Goal: Check status: Check status

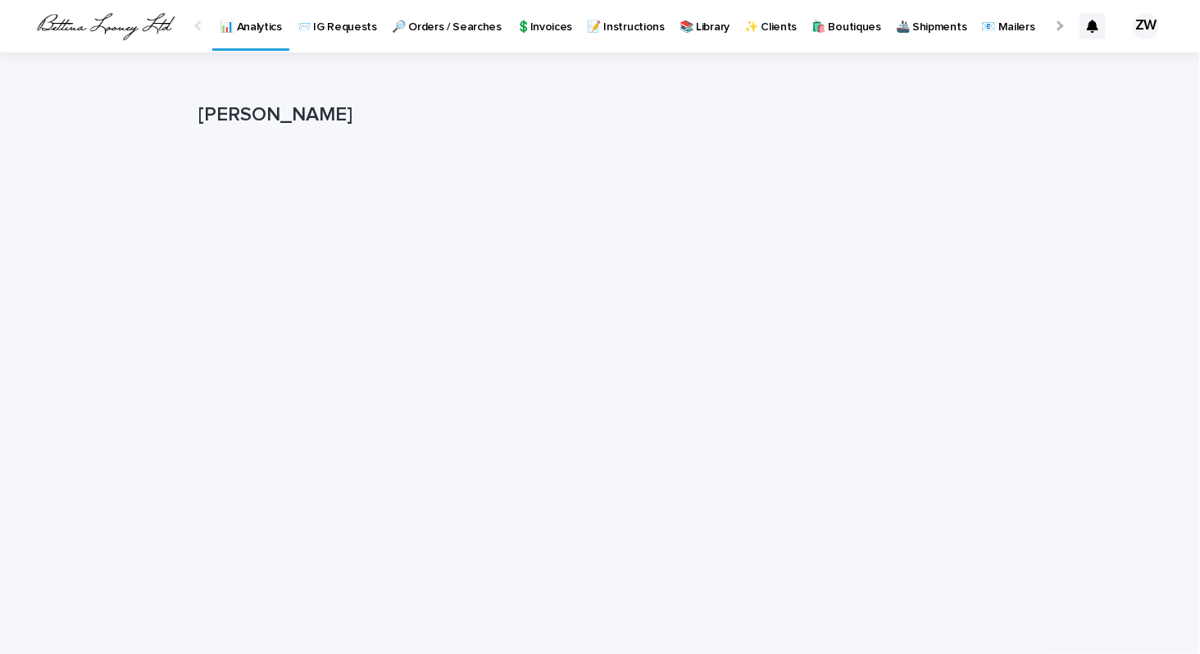
click at [444, 25] on p "🔎 Orders / Searches" at bounding box center [447, 17] width 110 height 34
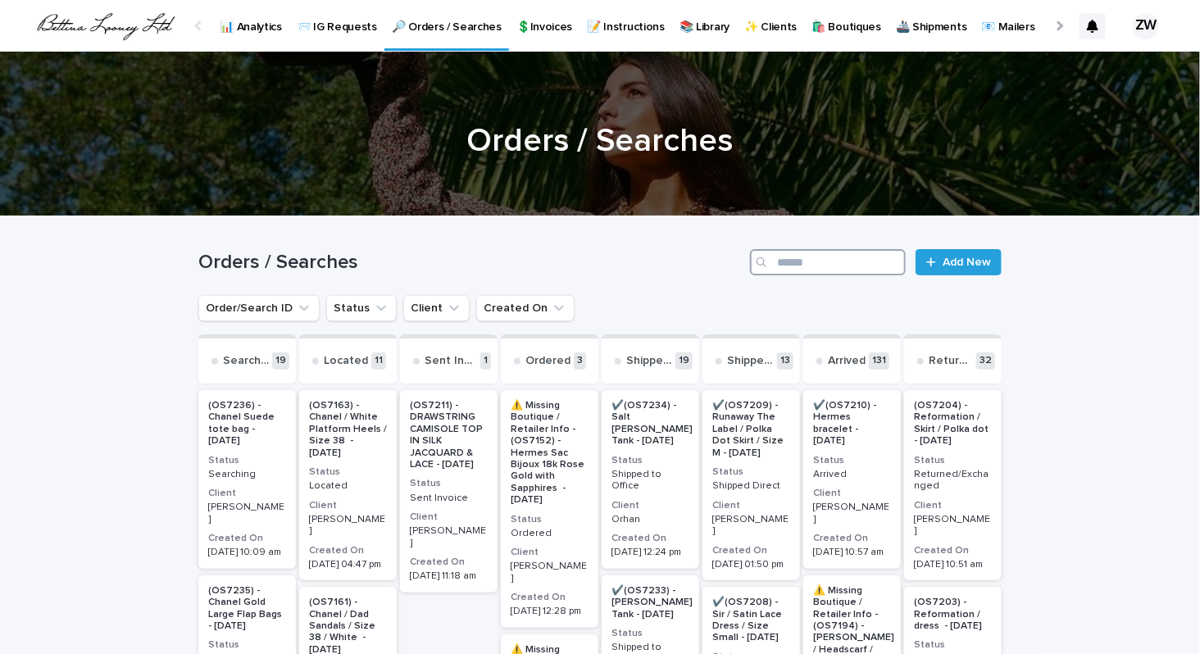
click at [867, 262] on input "Search" at bounding box center [828, 262] width 156 height 26
type input "*****"
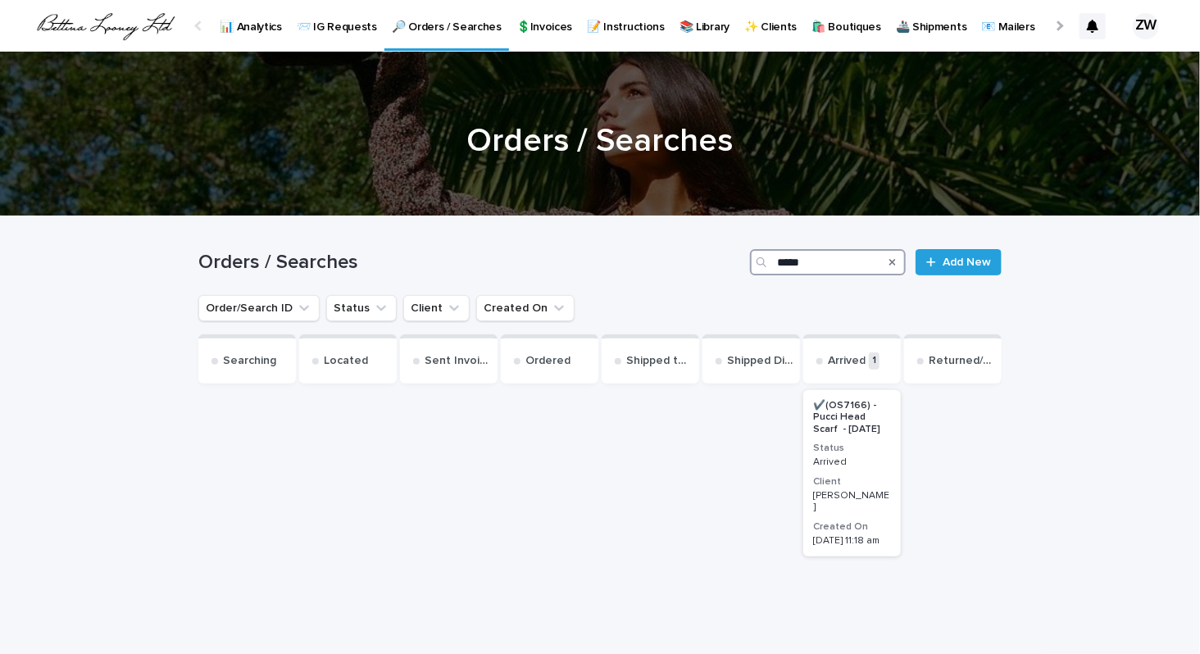
click at [883, 487] on div "[PERSON_NAME]" at bounding box center [852, 500] width 78 height 27
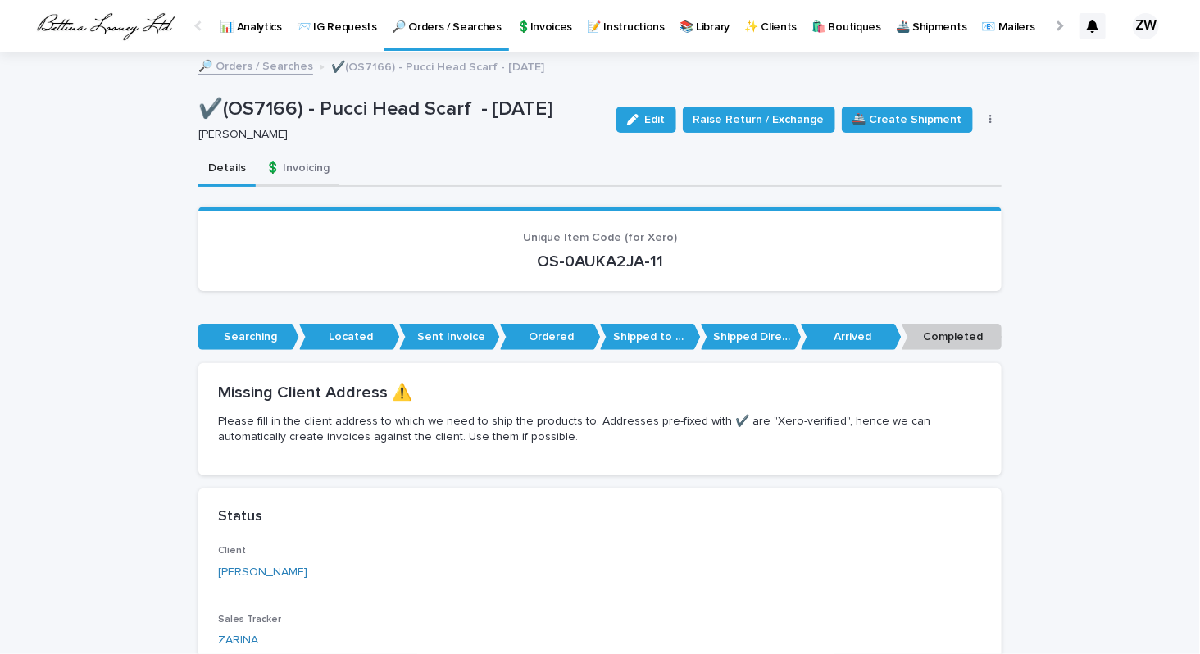
click at [302, 160] on button "💲 Invoicing" at bounding box center [298, 169] width 84 height 34
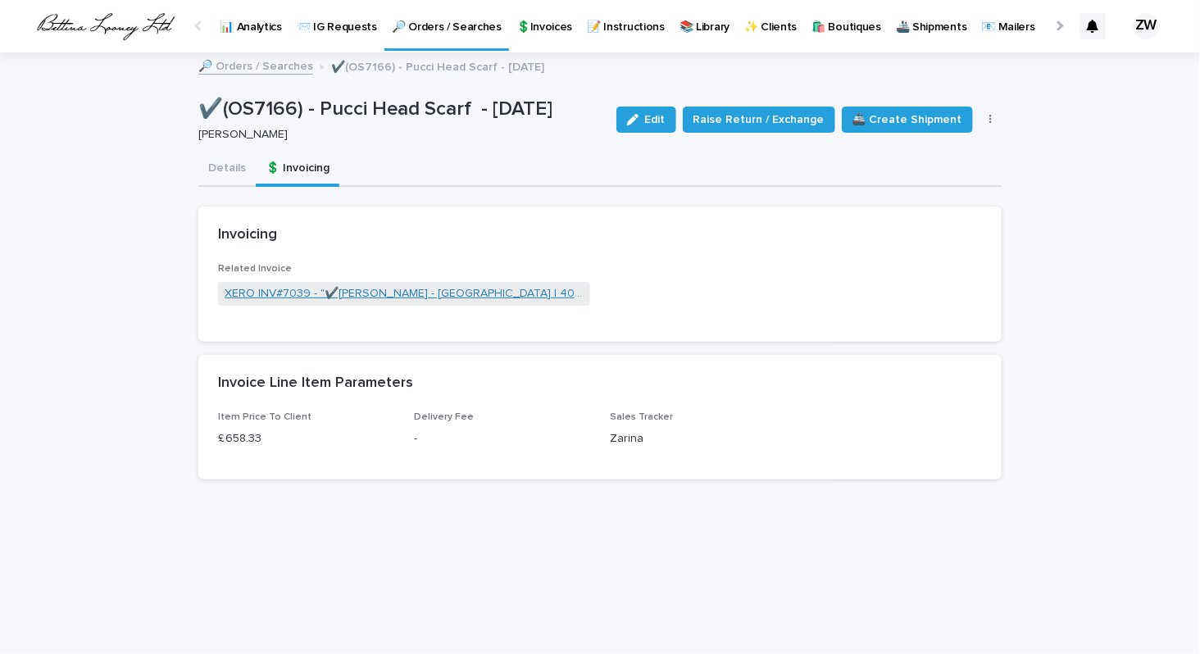
click at [406, 293] on link "XERO INV#7039 - "✔️[PERSON_NAME] - [GEOGRAPHIC_DATA] | 4045 [GEOGRAPHIC_DATA] […" at bounding box center [403, 293] width 359 height 17
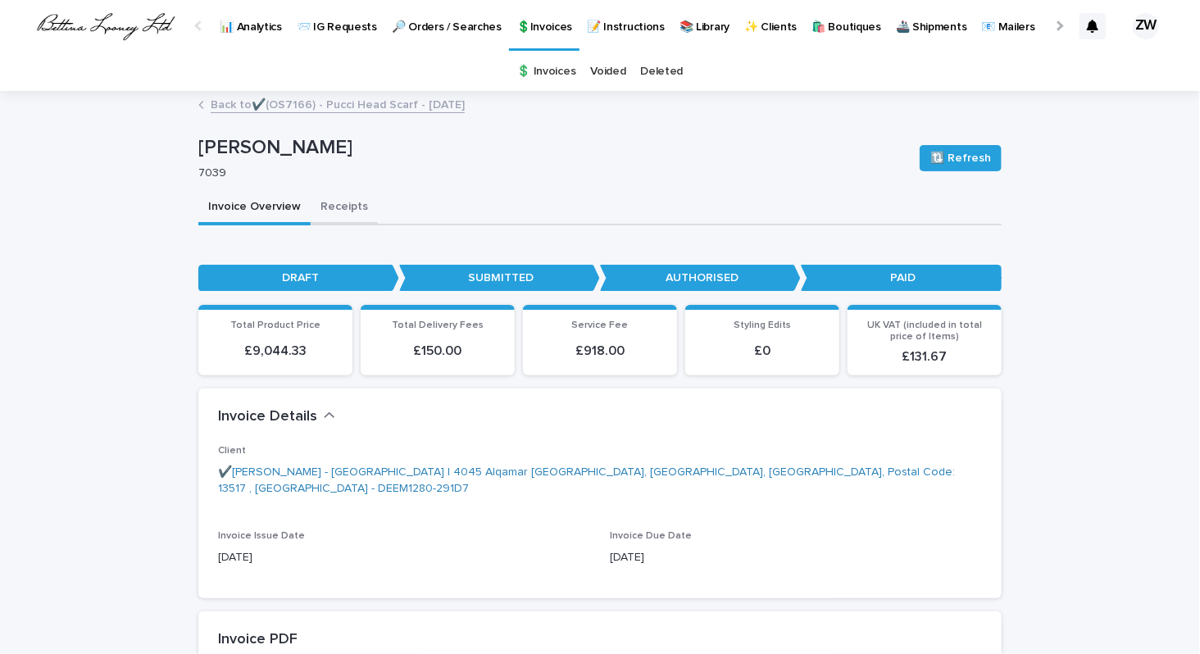
click at [340, 197] on button "Receipts" at bounding box center [344, 208] width 67 height 34
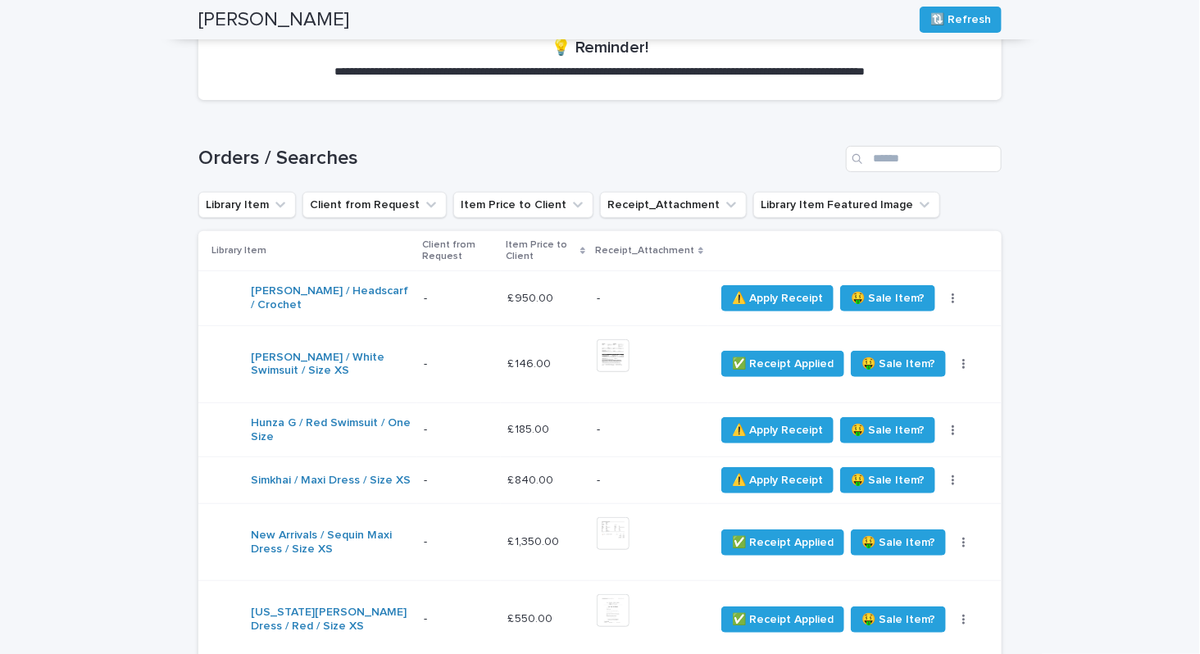
scroll to position [176, 0]
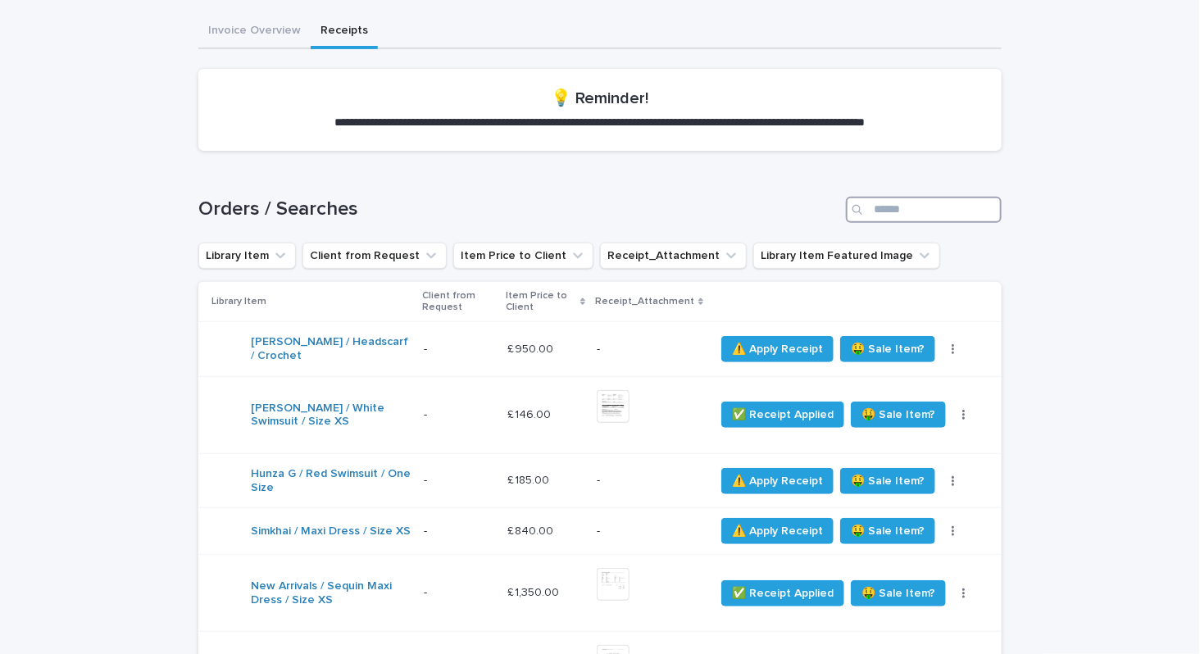
click at [876, 208] on input "Search" at bounding box center [924, 210] width 156 height 26
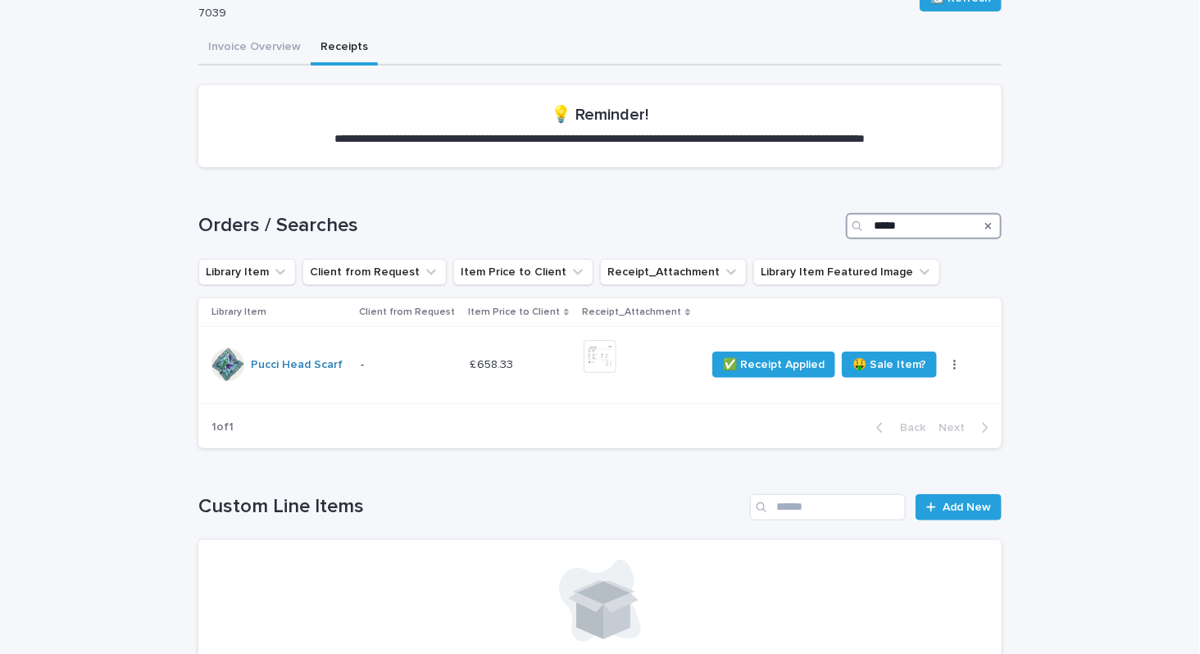
scroll to position [135, 0]
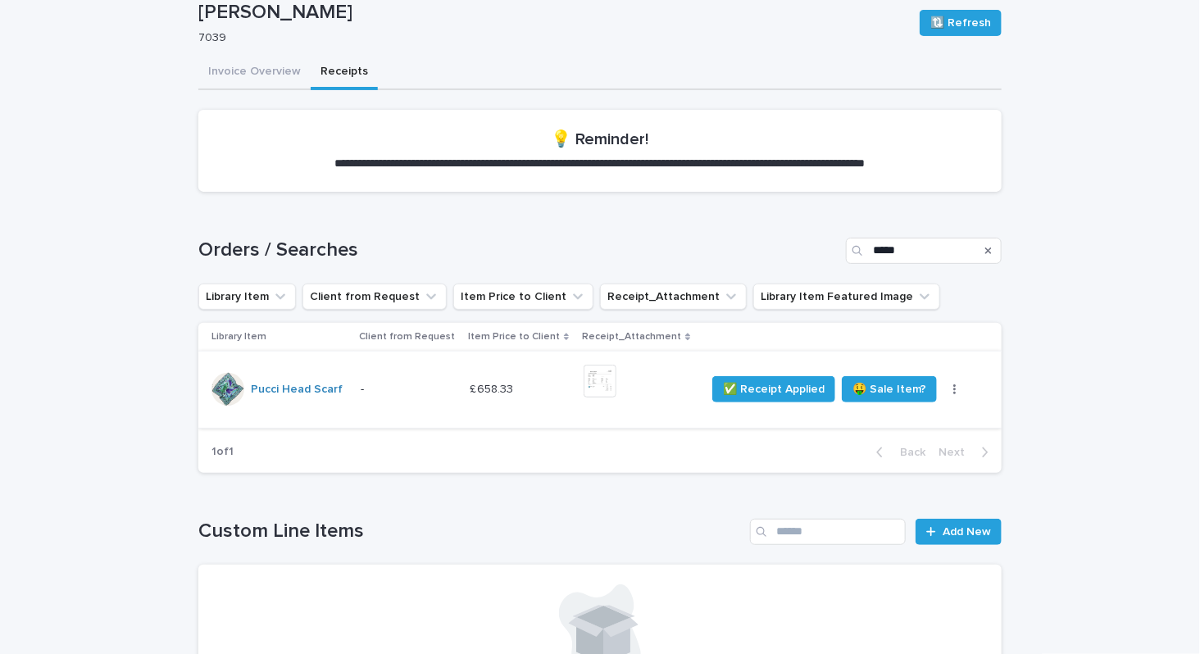
click at [592, 374] on img at bounding box center [599, 381] width 33 height 33
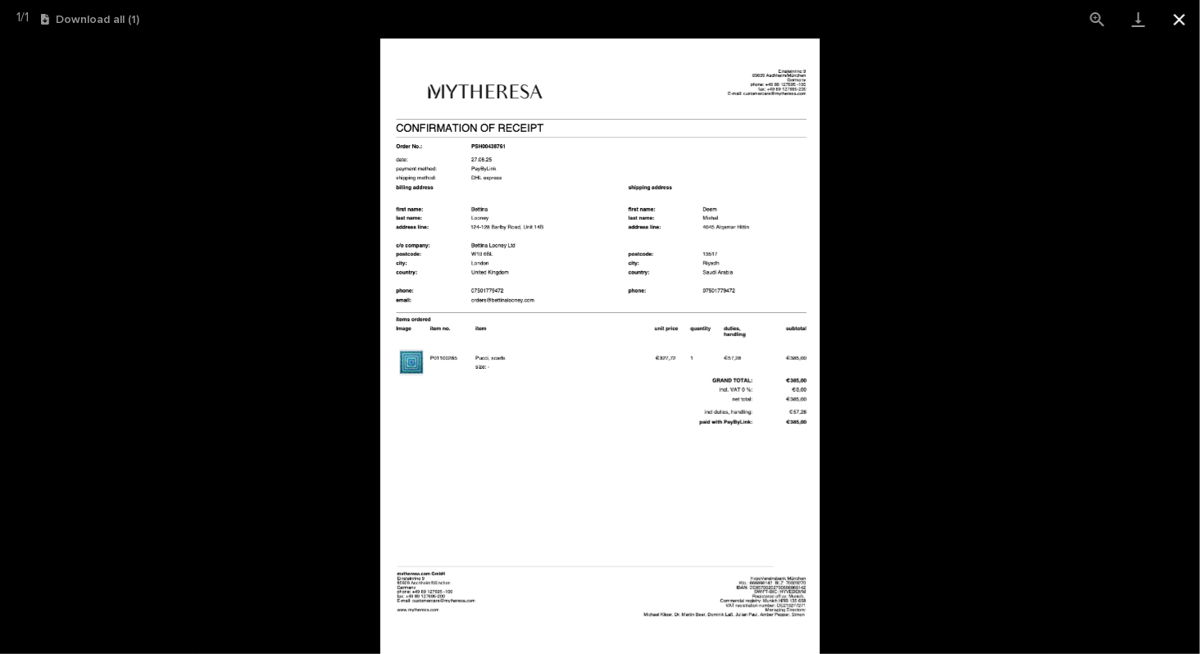
click at [1188, 23] on button "Close gallery" at bounding box center [1179, 19] width 41 height 39
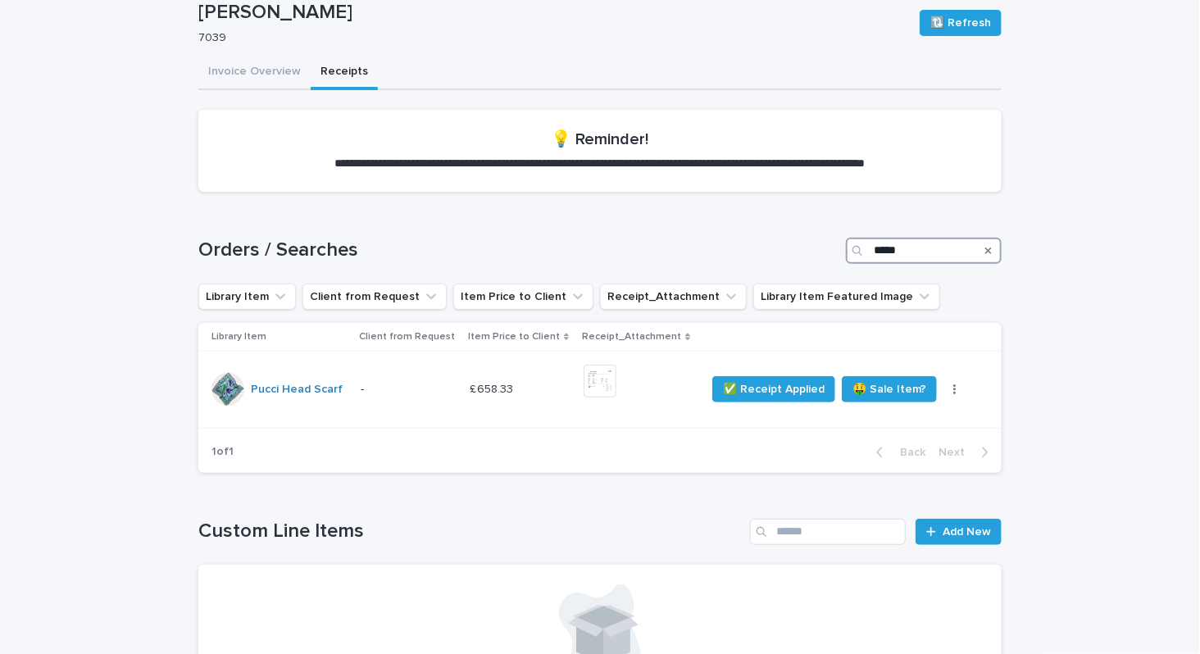
drag, startPoint x: 931, startPoint y: 247, endPoint x: 696, endPoint y: 243, distance: 235.2
click at [696, 243] on div "Orders / Searches *****" at bounding box center [599, 251] width 803 height 26
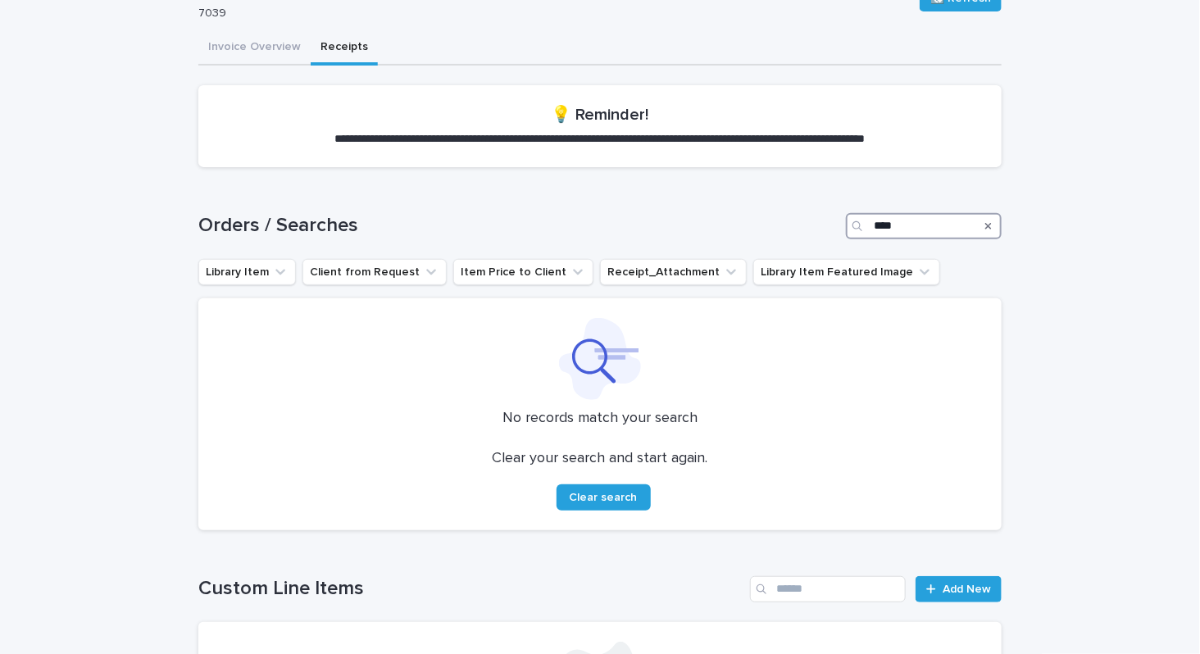
scroll to position [176, 0]
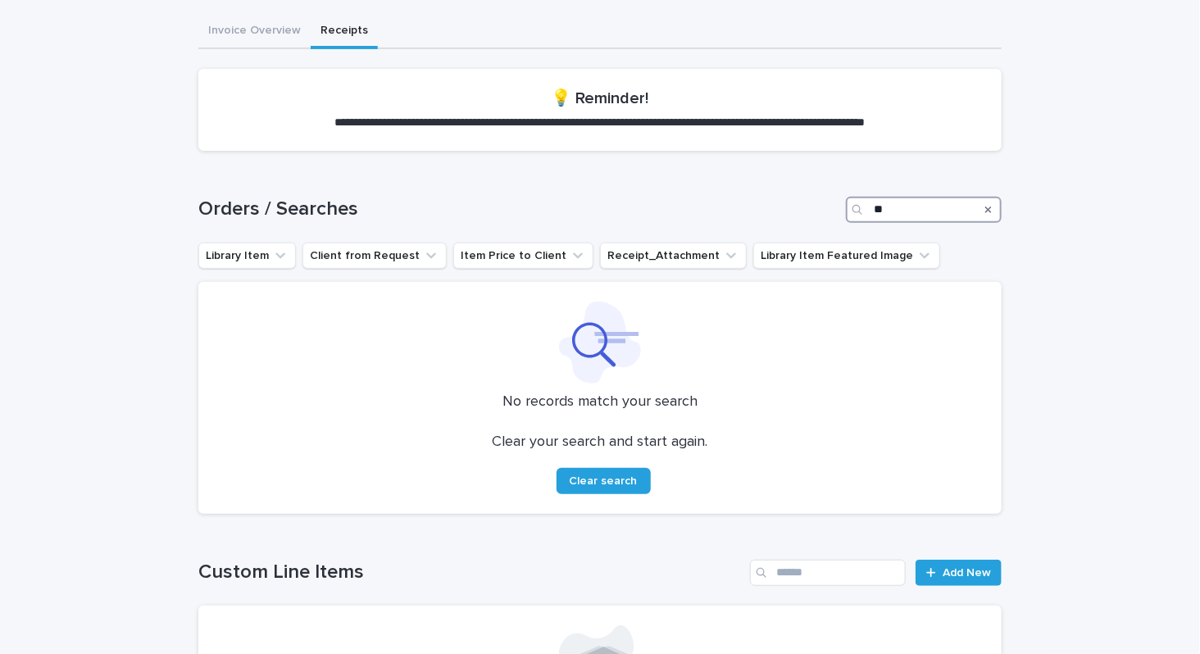
type input "*"
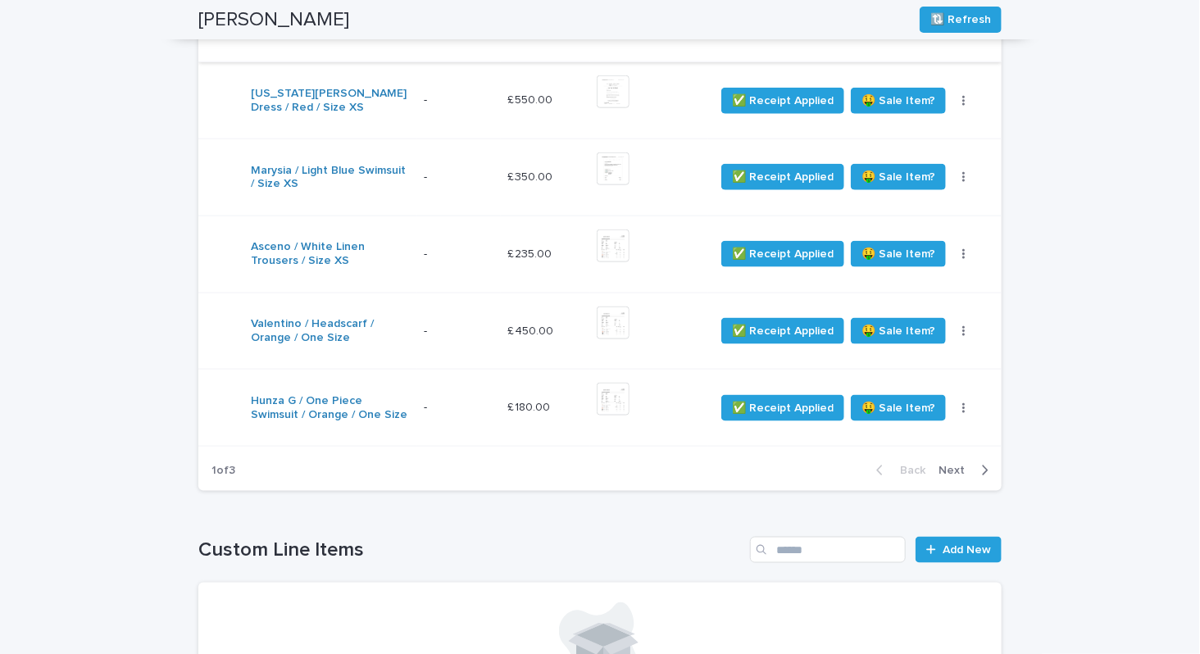
scroll to position [750, 0]
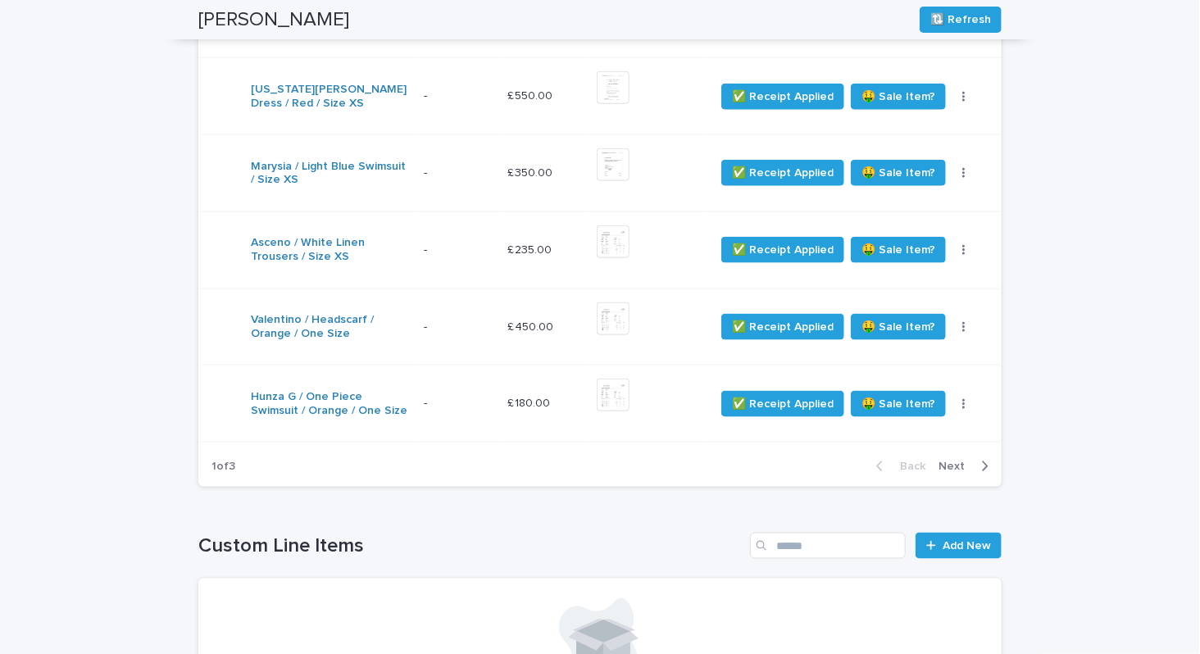
click at [966, 460] on span "Next" at bounding box center [956, 465] width 36 height 11
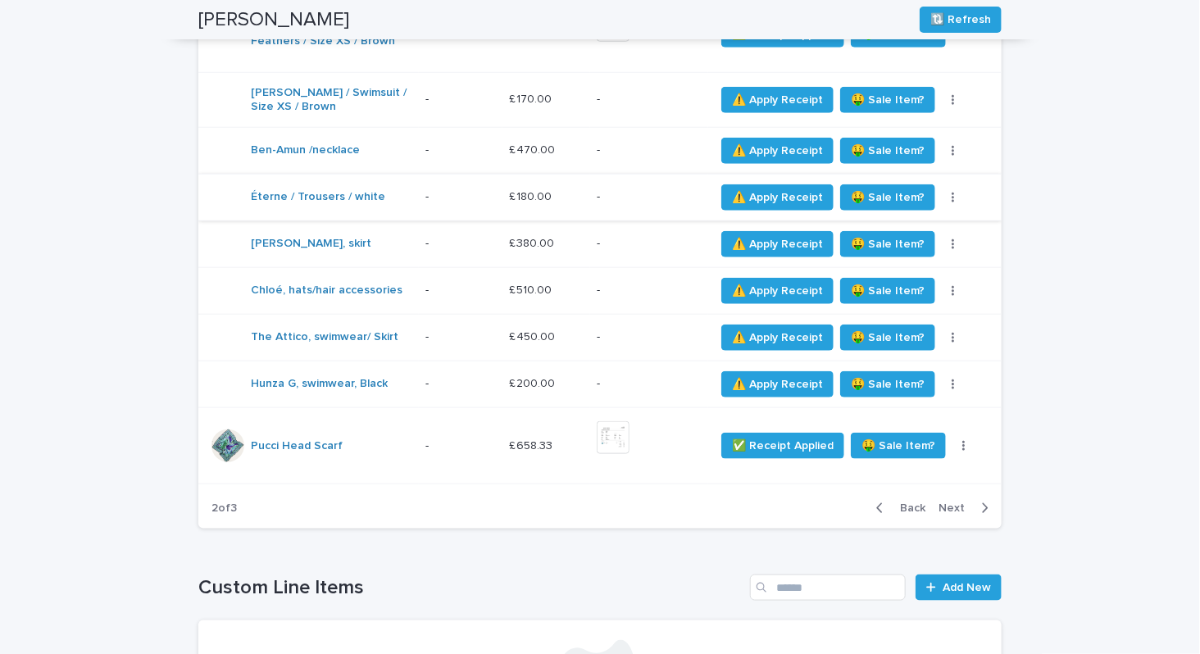
scroll to position [587, 0]
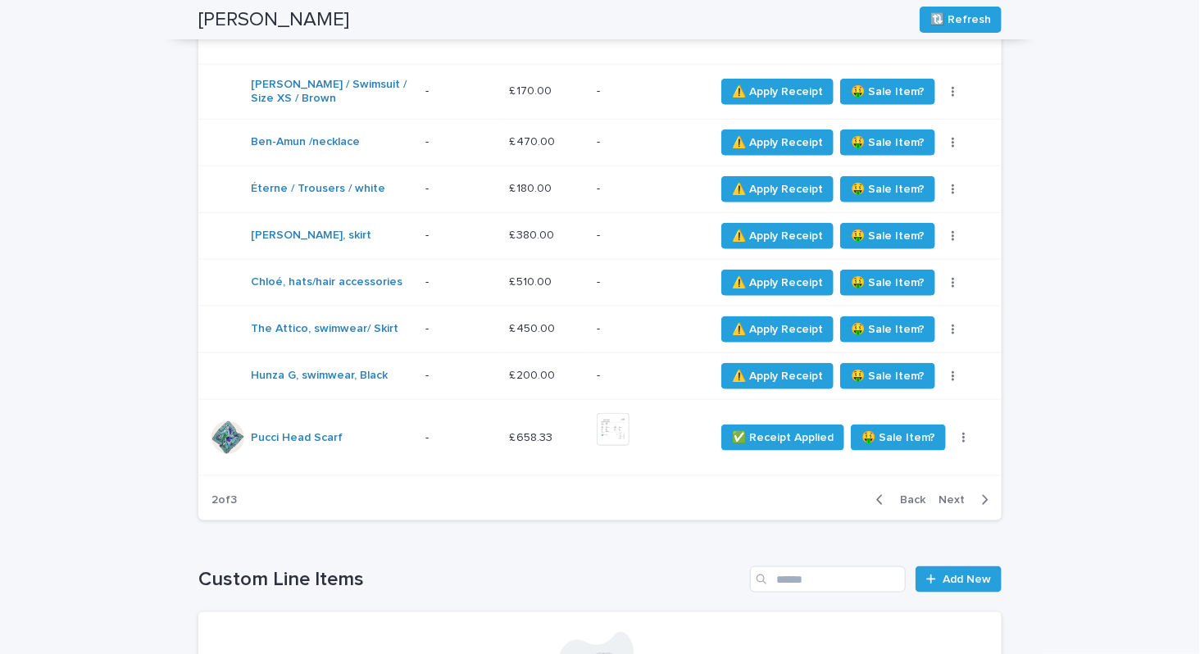
click at [972, 499] on span "Next" at bounding box center [956, 499] width 36 height 11
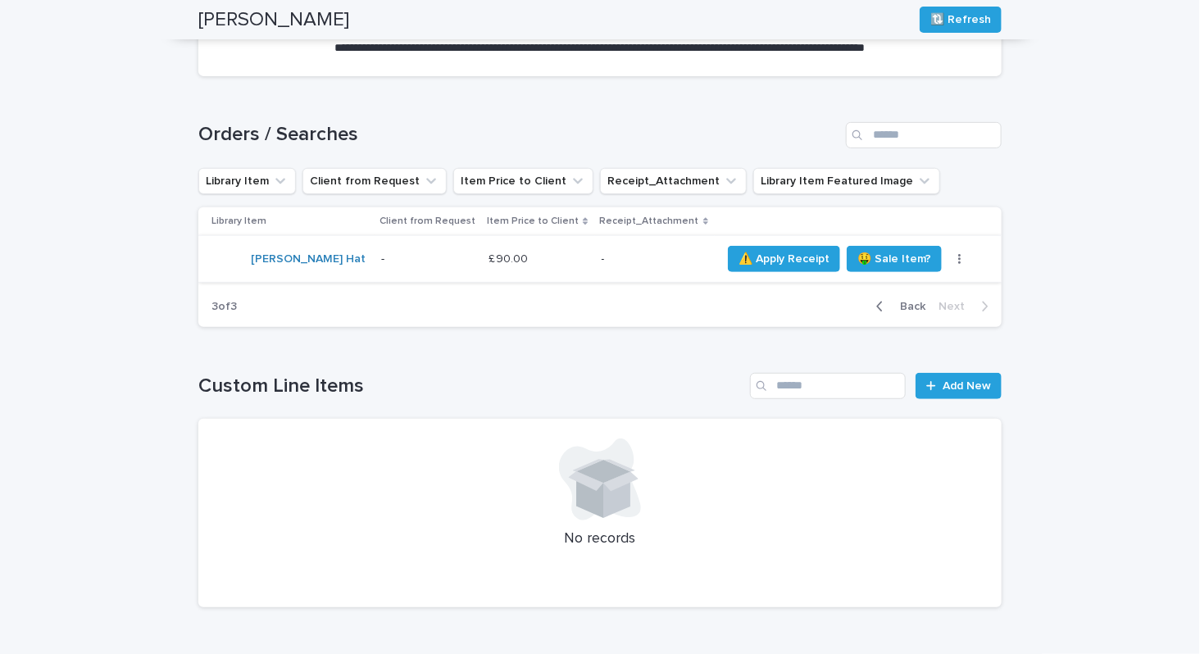
scroll to position [0, 0]
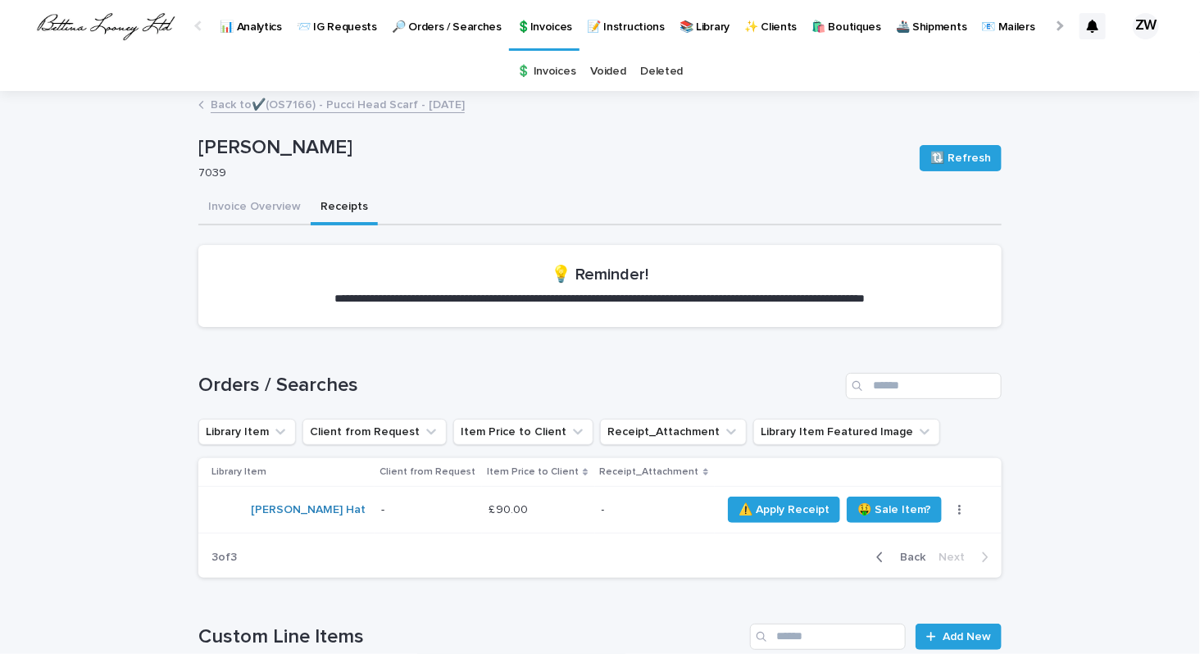
click at [524, 21] on p "💲Invoices" at bounding box center [544, 17] width 56 height 34
